Goal: Transaction & Acquisition: Download file/media

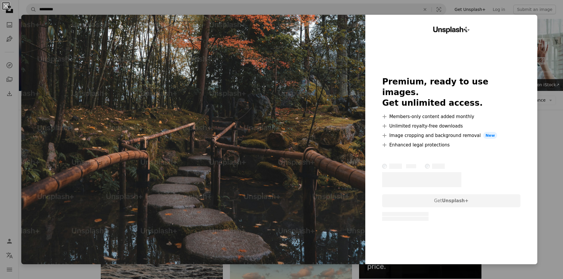
scroll to position [1046, 0]
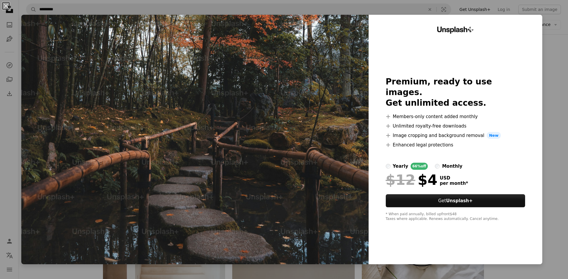
drag, startPoint x: 260, startPoint y: 92, endPoint x: 3, endPoint y: 6, distance: 271.0
click at [3, 6] on button "An X shape" at bounding box center [5, 5] width 7 height 7
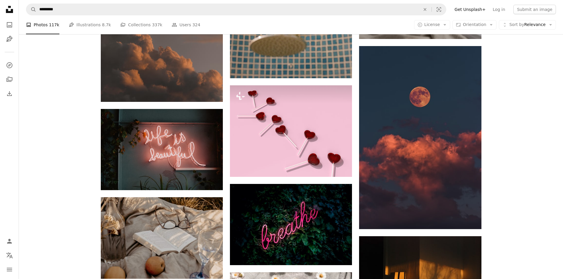
scroll to position [2170, 0]
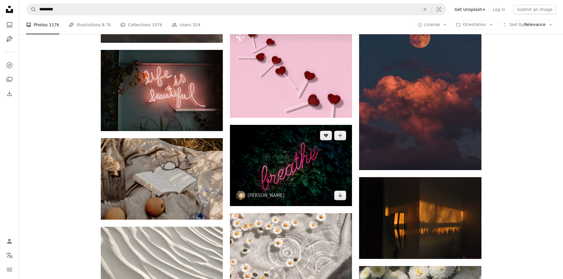
click at [323, 179] on img at bounding box center [291, 165] width 122 height 81
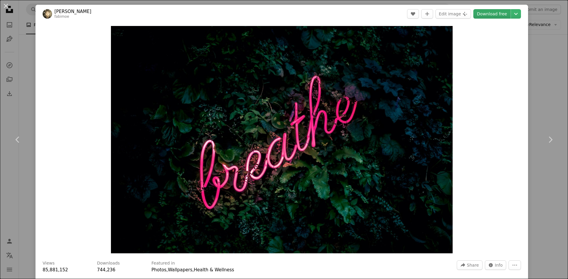
click at [480, 15] on link "Download free" at bounding box center [491, 13] width 37 height 9
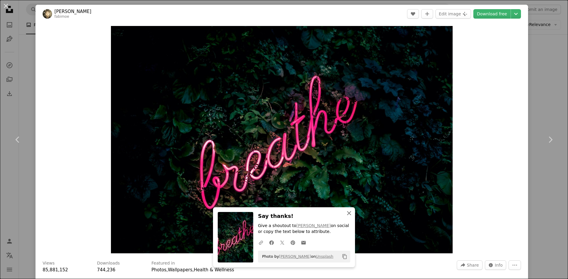
click at [347, 216] on icon "An X shape" at bounding box center [348, 213] width 7 height 7
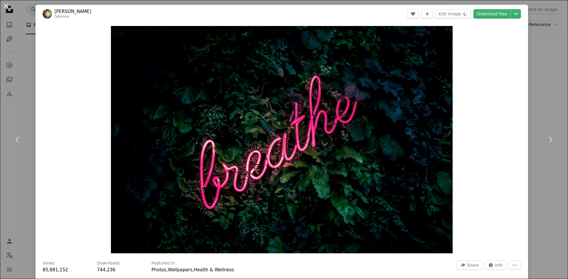
click at [4, 7] on button "An X shape" at bounding box center [5, 5] width 7 height 7
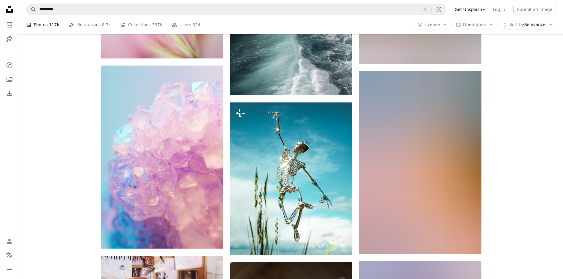
scroll to position [4329, 0]
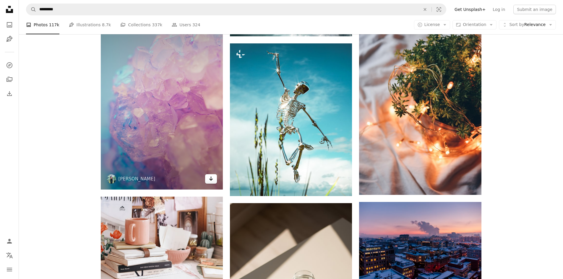
click at [213, 180] on icon "Arrow pointing down" at bounding box center [211, 178] width 5 height 7
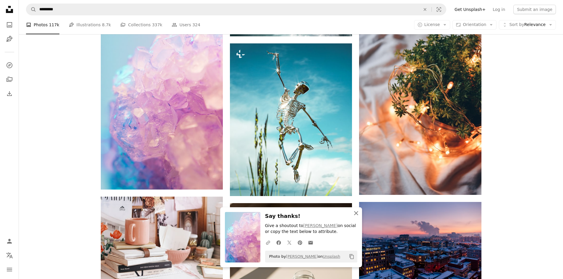
click at [359, 214] on icon "An X shape" at bounding box center [356, 213] width 7 height 7
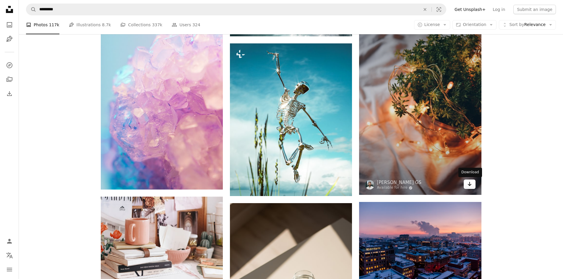
click at [467, 184] on link "Arrow pointing down" at bounding box center [470, 184] width 12 height 9
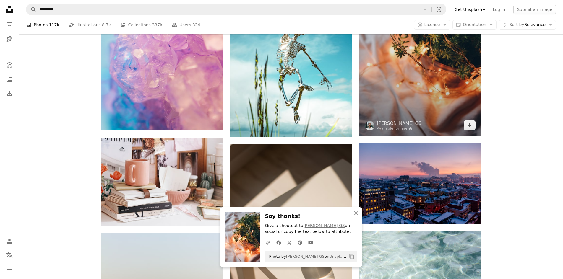
scroll to position [4418, 0]
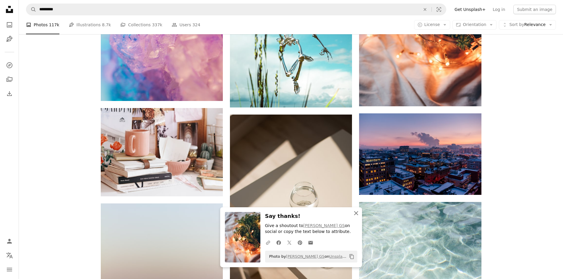
click at [358, 213] on icon "An X shape" at bounding box center [356, 213] width 7 height 7
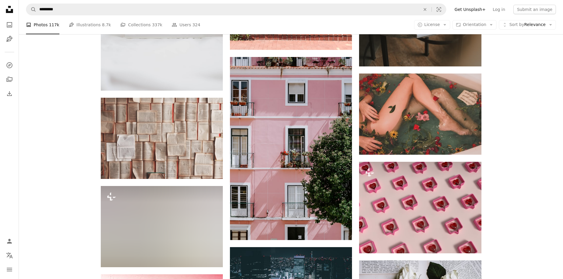
scroll to position [5335, 0]
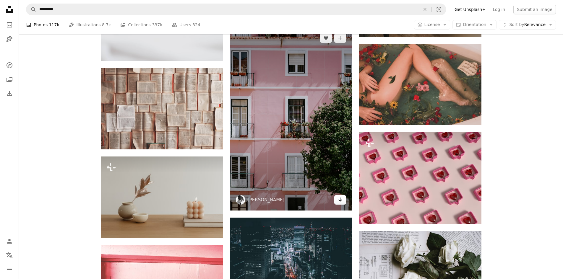
click at [339, 200] on icon "Download" at bounding box center [341, 200] width 4 height 4
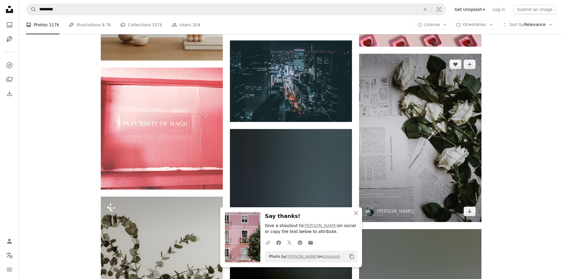
scroll to position [5542, 0]
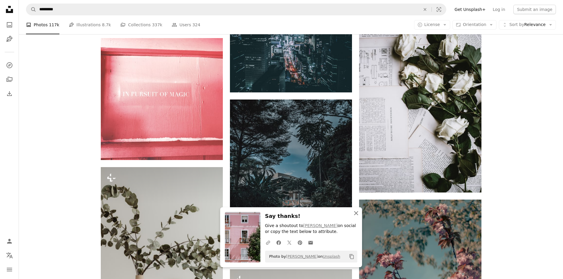
click at [353, 215] on icon "An X shape" at bounding box center [356, 213] width 7 height 7
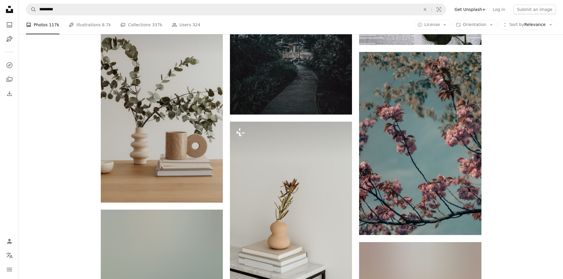
scroll to position [5719, 0]
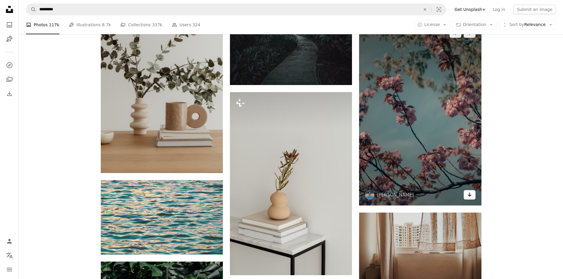
click at [468, 194] on icon "Arrow pointing down" at bounding box center [470, 194] width 5 height 7
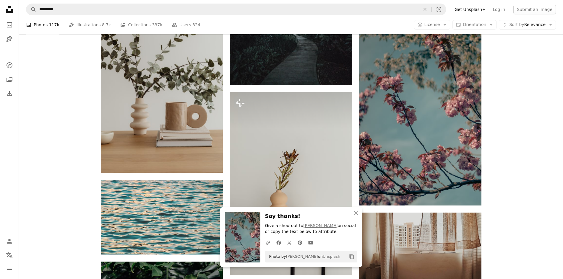
click at [356, 214] on icon "An X shape" at bounding box center [356, 213] width 7 height 7
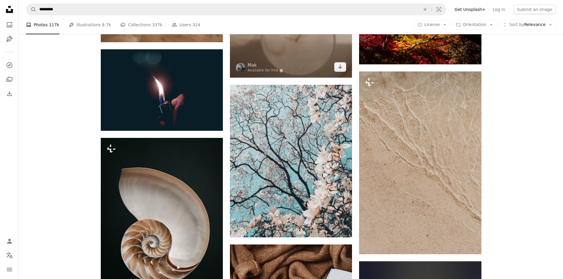
scroll to position [11605, 0]
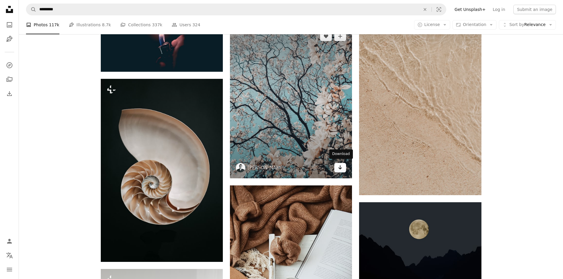
click at [341, 168] on icon "Arrow pointing down" at bounding box center [340, 167] width 5 height 7
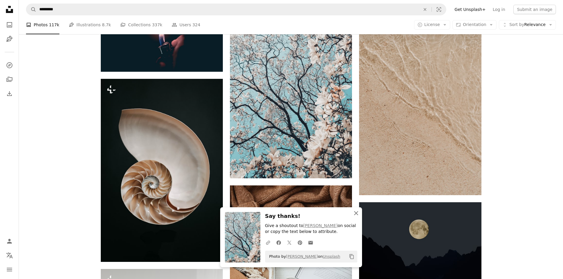
click at [355, 215] on icon "button" at bounding box center [356, 213] width 4 height 4
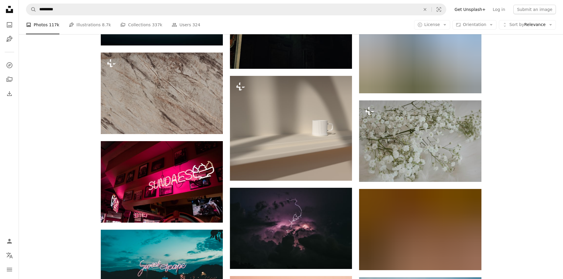
scroll to position [13735, 0]
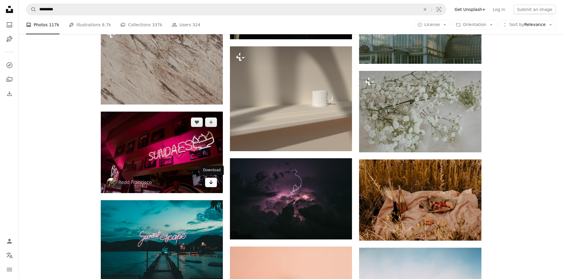
click at [209, 183] on icon "Arrow pointing down" at bounding box center [211, 182] width 5 height 7
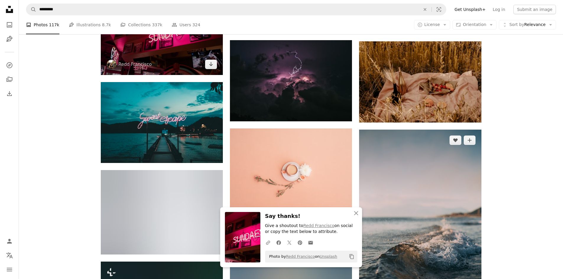
scroll to position [13883, 0]
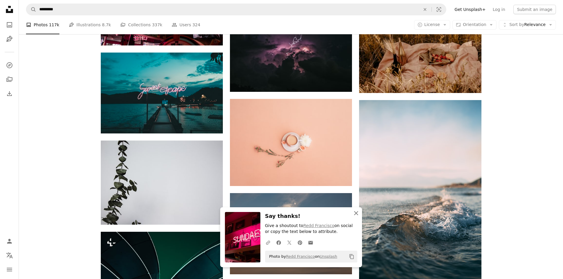
click at [358, 216] on icon "An X shape" at bounding box center [356, 213] width 7 height 7
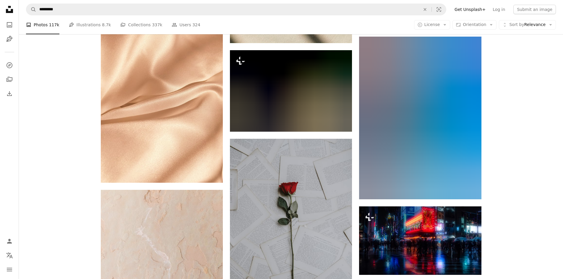
scroll to position [15716, 0]
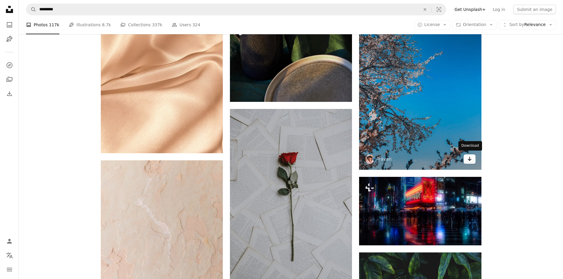
click at [467, 158] on link "Arrow pointing down" at bounding box center [470, 159] width 12 height 9
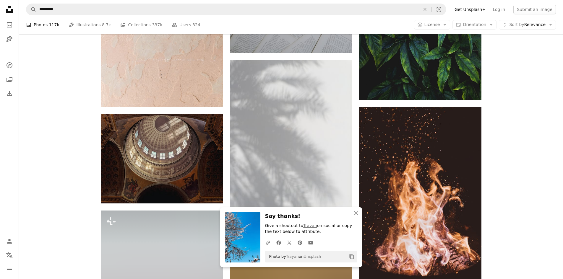
scroll to position [15982, 0]
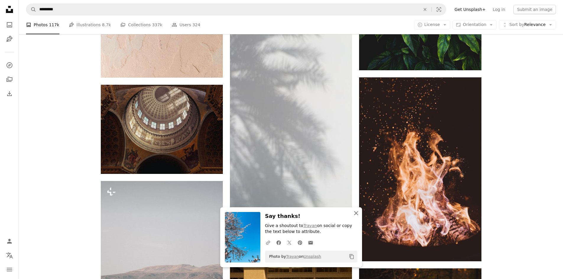
click at [357, 214] on icon "button" at bounding box center [356, 213] width 4 height 4
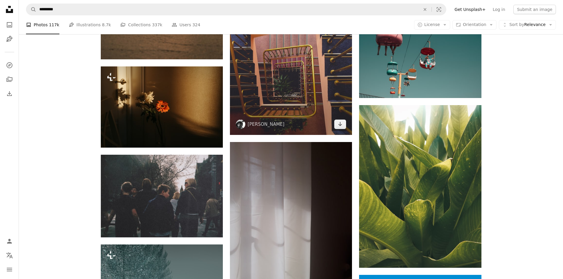
scroll to position [17816, 0]
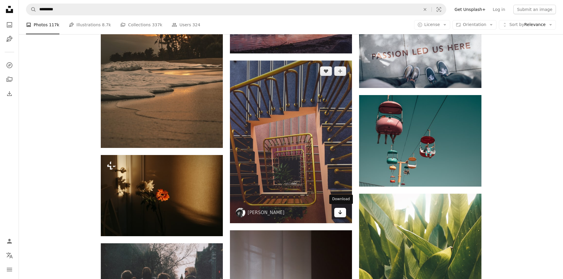
click at [343, 214] on link "Arrow pointing down" at bounding box center [341, 212] width 12 height 9
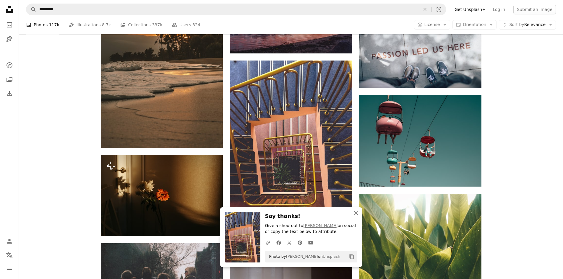
drag, startPoint x: 357, startPoint y: 213, endPoint x: 337, endPoint y: 222, distance: 22.8
click at [357, 213] on icon "An X shape" at bounding box center [356, 213] width 7 height 7
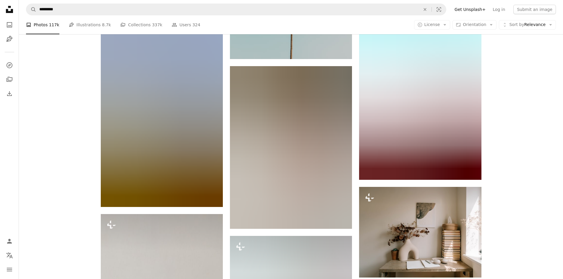
scroll to position [20656, 0]
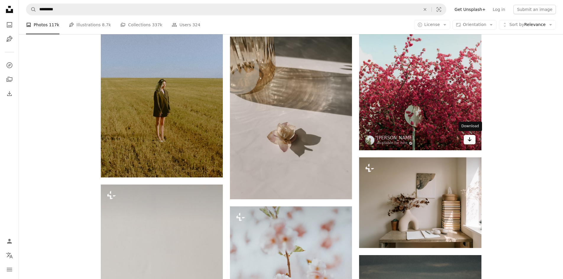
click at [467, 140] on link "Arrow pointing down" at bounding box center [470, 139] width 12 height 9
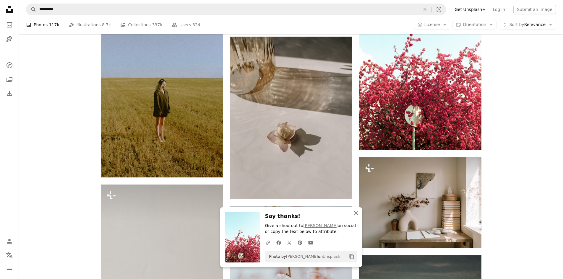
click at [356, 212] on icon "An X shape" at bounding box center [356, 213] width 7 height 7
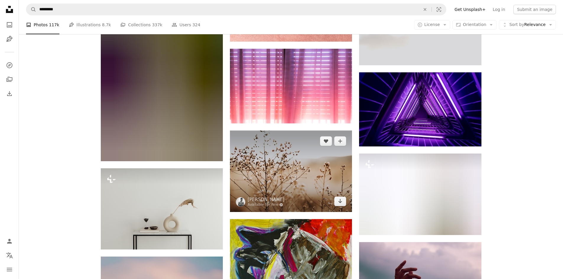
scroll to position [21484, 0]
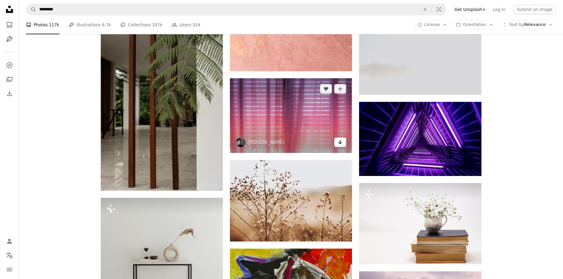
click at [340, 142] on icon "Download" at bounding box center [341, 142] width 4 height 4
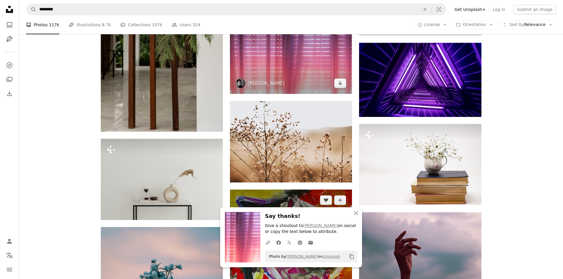
scroll to position [21572, 0]
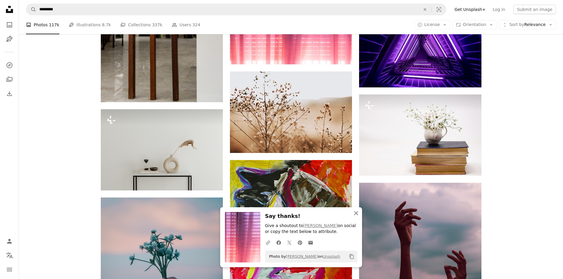
click at [356, 213] on icon "button" at bounding box center [356, 213] width 4 height 4
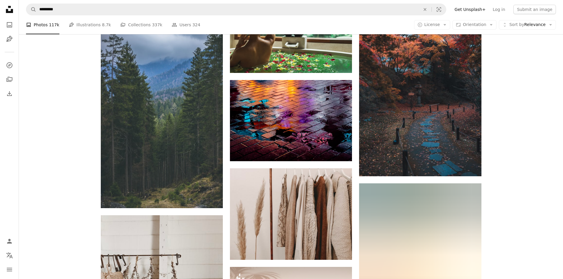
scroll to position [22755, 0]
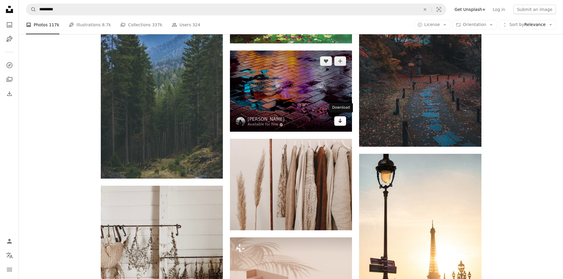
click at [338, 122] on icon "Arrow pointing down" at bounding box center [340, 120] width 5 height 7
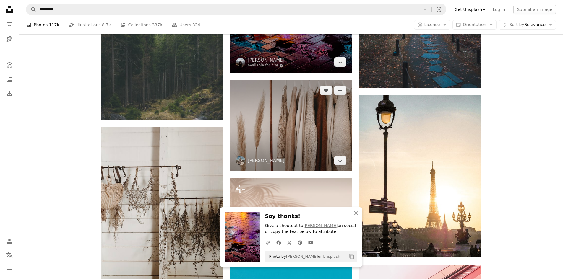
scroll to position [22844, 0]
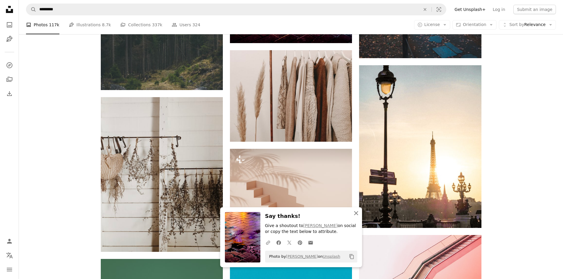
click at [356, 214] on icon "An X shape" at bounding box center [356, 213] width 7 height 7
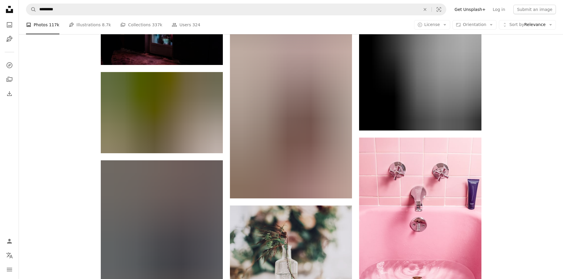
scroll to position [26955, 0]
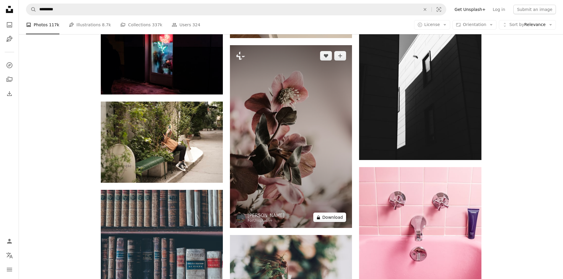
click at [325, 216] on button "A lock Download" at bounding box center [330, 217] width 33 height 9
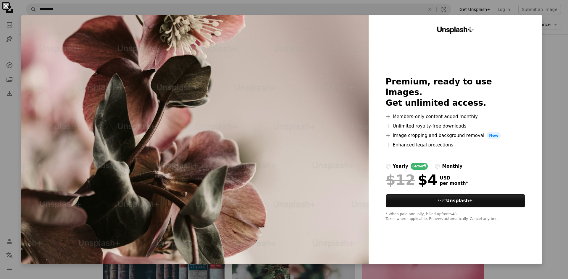
click at [5, 6] on button "An X shape" at bounding box center [5, 5] width 7 height 7
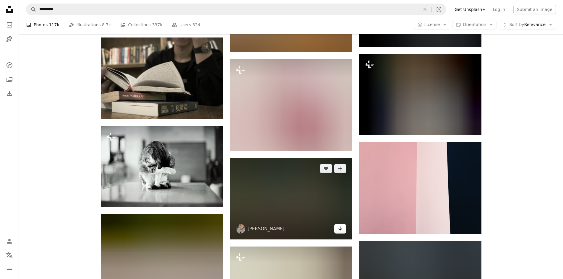
scroll to position [43607, 0]
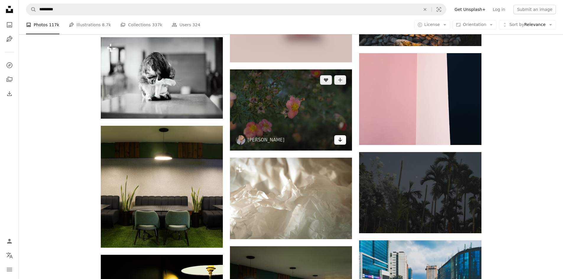
click at [336, 140] on link "Arrow pointing down" at bounding box center [341, 139] width 12 height 9
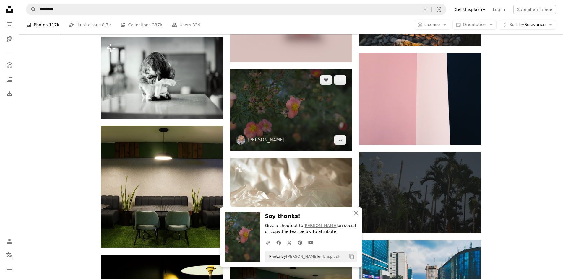
scroll to position [43696, 0]
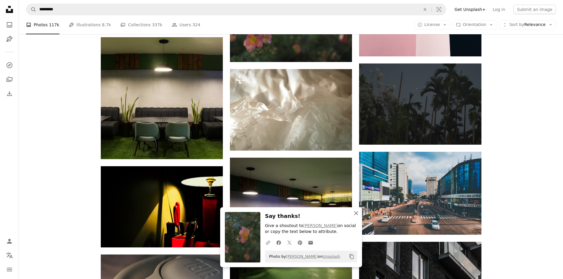
click at [357, 213] on icon "button" at bounding box center [356, 213] width 4 height 4
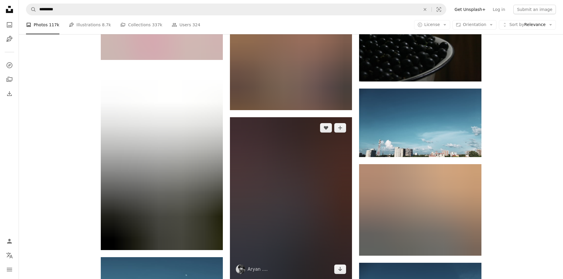
scroll to position [51845, 0]
